Goal: Task Accomplishment & Management: Complete application form

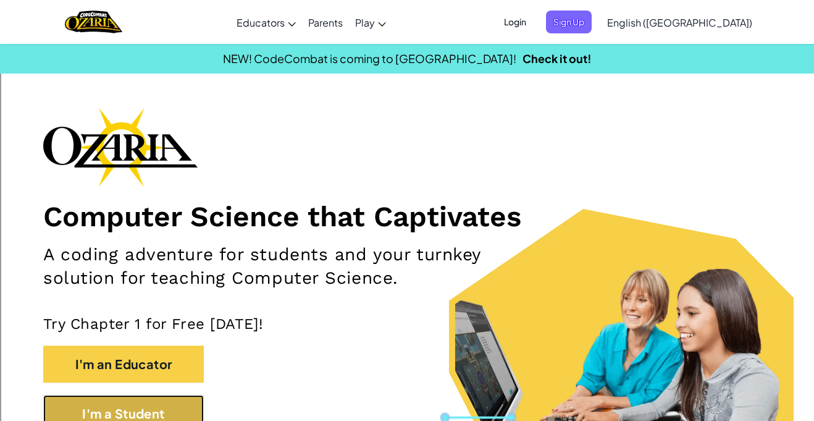
click at [143, 417] on button "I'm a Student" at bounding box center [123, 413] width 161 height 37
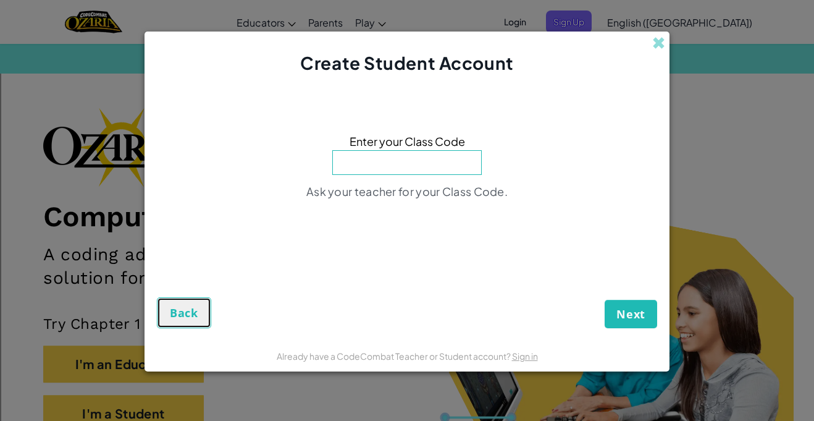
click at [188, 322] on button "Back" at bounding box center [184, 312] width 54 height 31
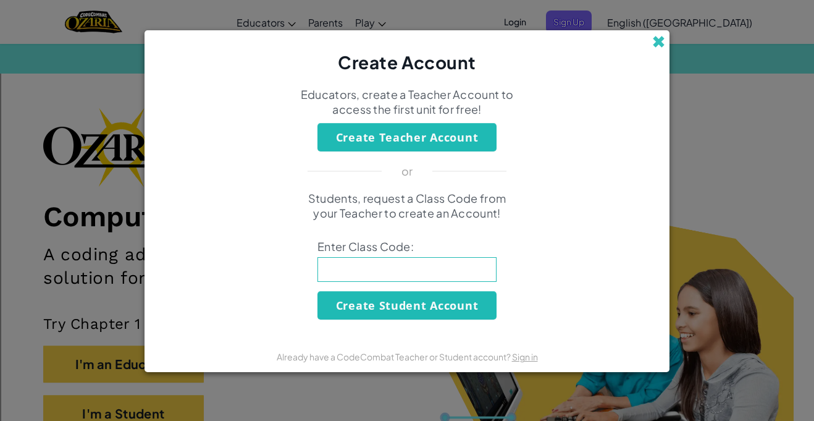
click at [660, 40] on span at bounding box center [658, 41] width 13 height 13
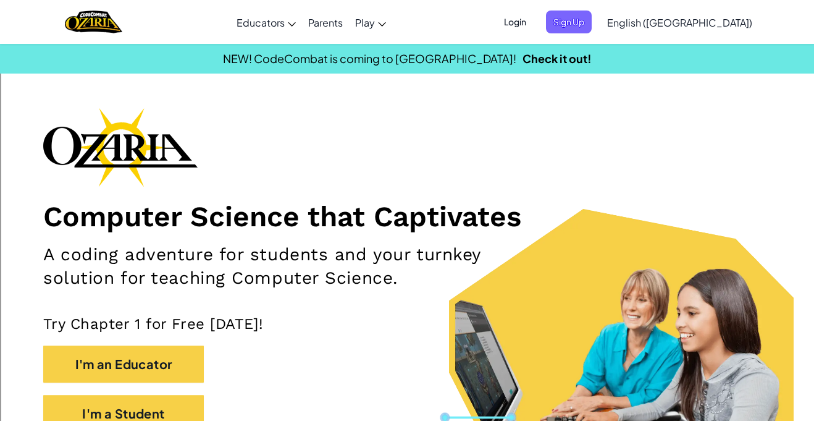
click at [534, 23] on span "Login" at bounding box center [514, 21] width 37 height 23
